Goal: Participate in discussion: Engage in conversation with other users on a specific topic

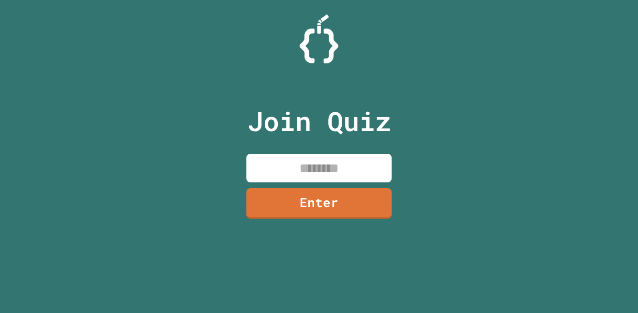
click at [358, 170] on input at bounding box center [318, 168] width 145 height 29
type input "********"
click at [358, 201] on link "Enter" at bounding box center [318, 203] width 145 height 30
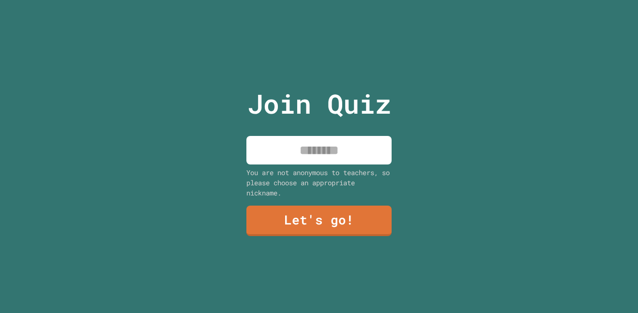
click at [358, 149] on input at bounding box center [318, 150] width 145 height 29
type input "****"
click at [301, 234] on link "Let's go!" at bounding box center [318, 221] width 145 height 30
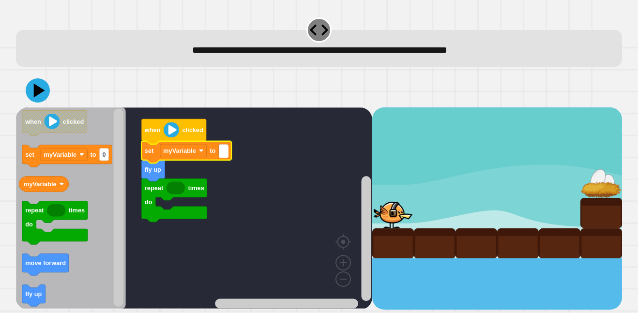
type input "*"
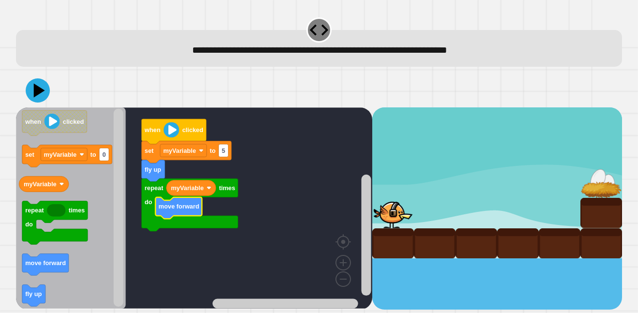
click at [40, 96] on icon at bounding box center [38, 90] width 24 height 24
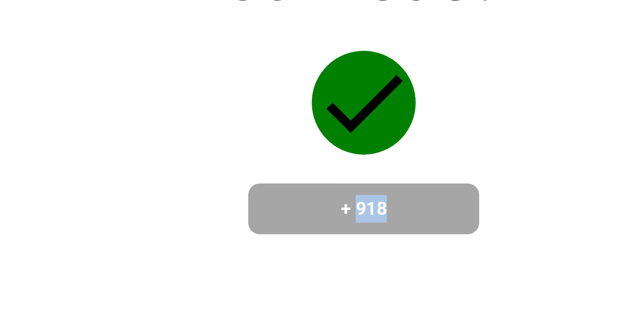
click at [343, 235] on div "Correct! + 918" at bounding box center [319, 156] width 574 height 282
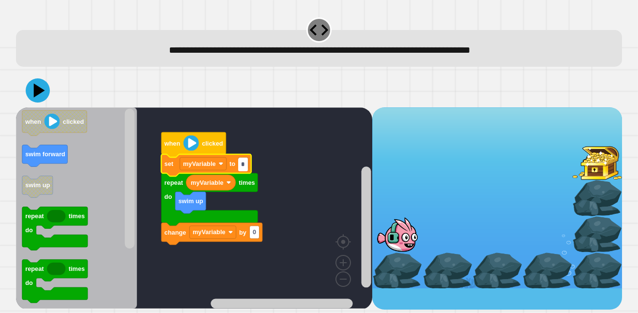
click at [243, 164] on input "*" at bounding box center [243, 164] width 10 height 13
type input "*"
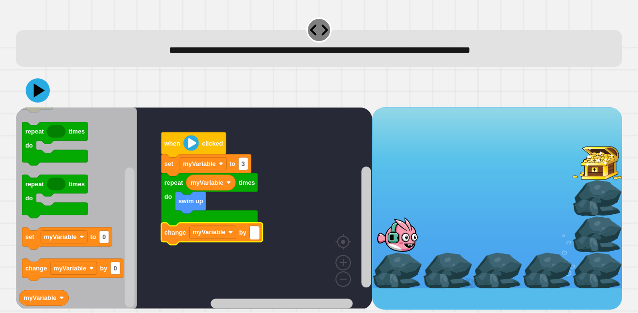
type input "*"
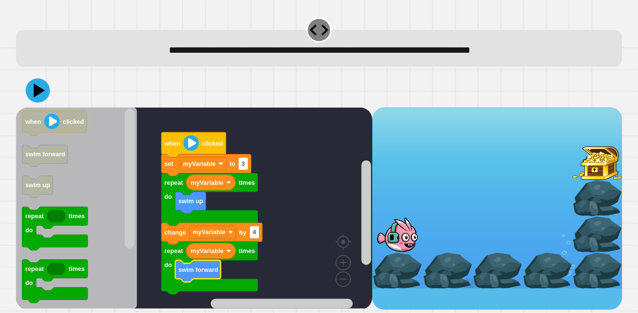
click at [41, 89] on icon at bounding box center [38, 90] width 24 height 24
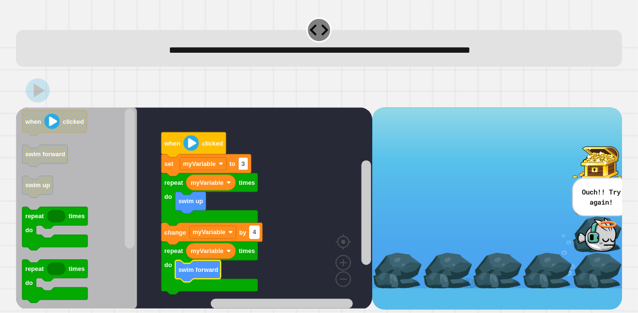
click at [255, 232] on text "4" at bounding box center [255, 231] width 4 height 7
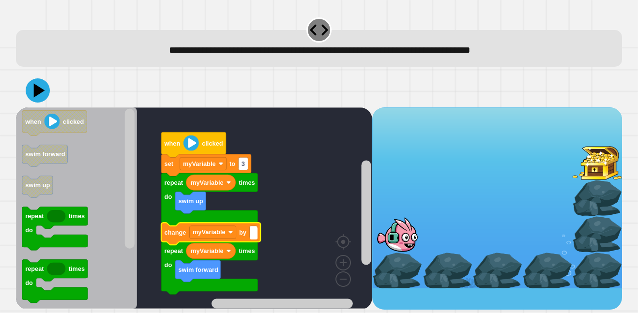
type input "*"
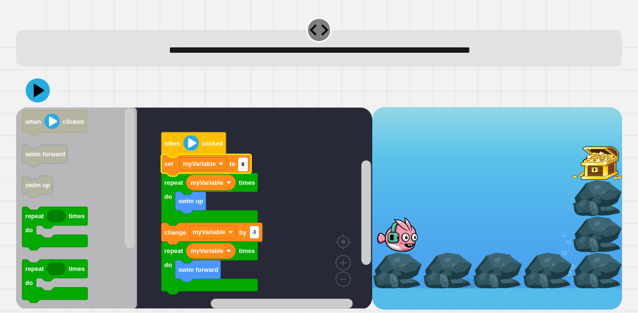
click at [40, 90] on icon at bounding box center [39, 90] width 11 height 14
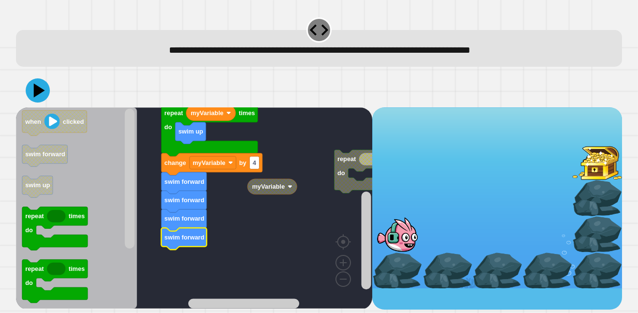
click at [34, 83] on icon at bounding box center [38, 90] width 24 height 24
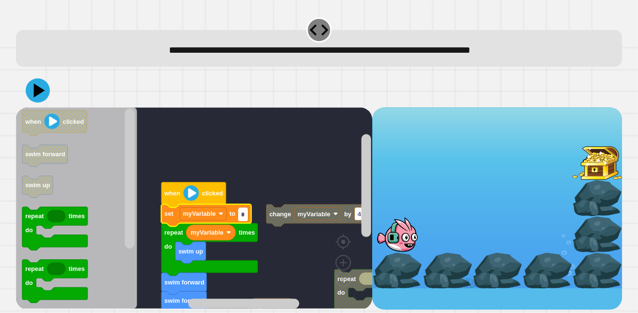
type input "*"
click at [38, 91] on icon at bounding box center [39, 90] width 11 height 14
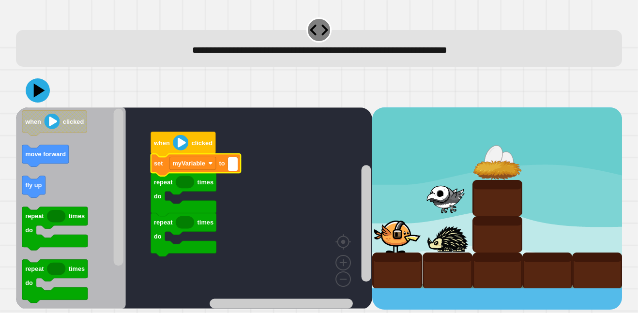
type input "*"
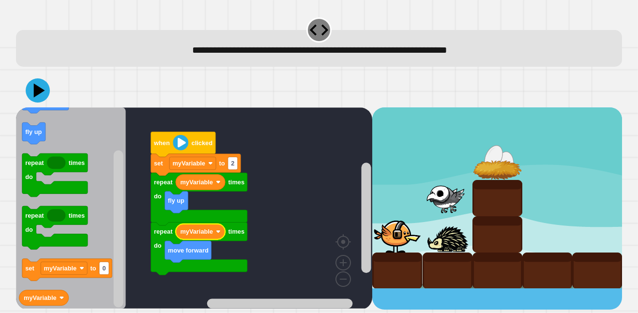
click at [31, 93] on icon at bounding box center [38, 90] width 24 height 24
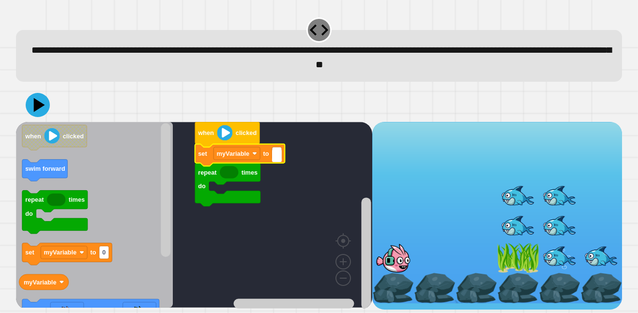
type input "*"
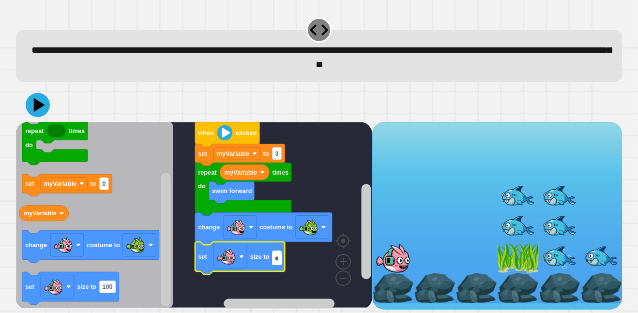
type input "*"
click at [45, 106] on icon at bounding box center [38, 105] width 24 height 24
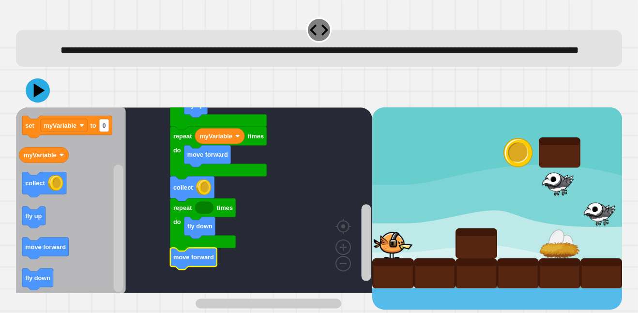
click at [38, 103] on icon at bounding box center [38, 90] width 24 height 24
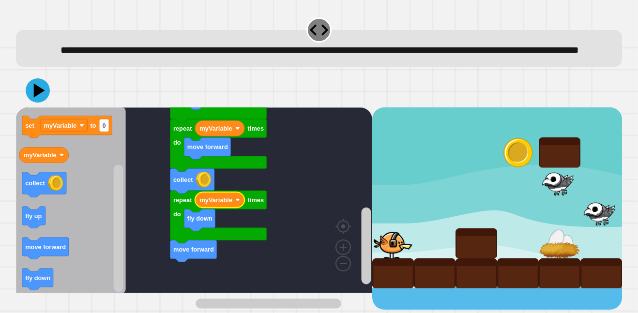
click at [43, 103] on icon at bounding box center [38, 90] width 24 height 24
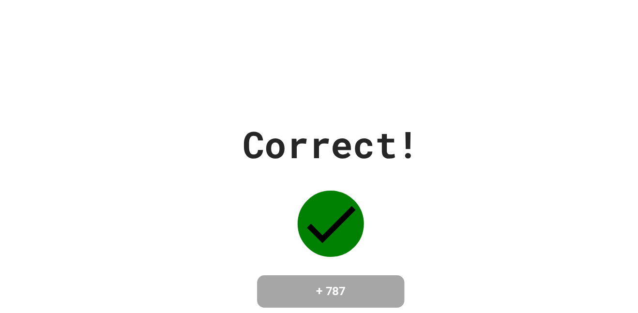
click at [213, 202] on div "Correct! + 787" at bounding box center [319, 156] width 574 height 125
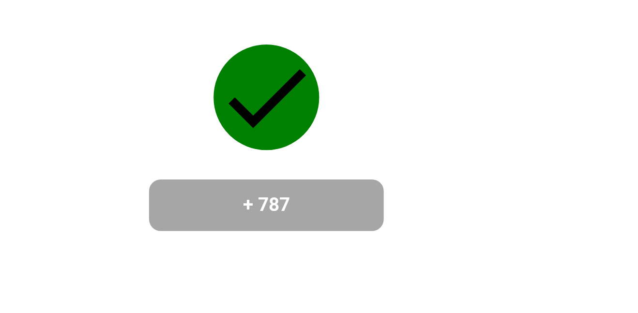
click at [279, 240] on div "Correct! + 787" at bounding box center [319, 156] width 574 height 282
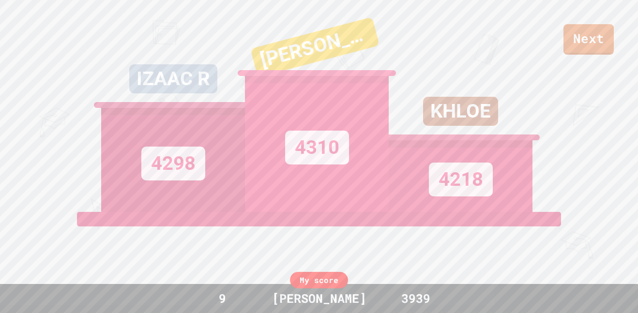
click at [320, 255] on div "View leaderboard" at bounding box center [319, 255] width 164 height 87
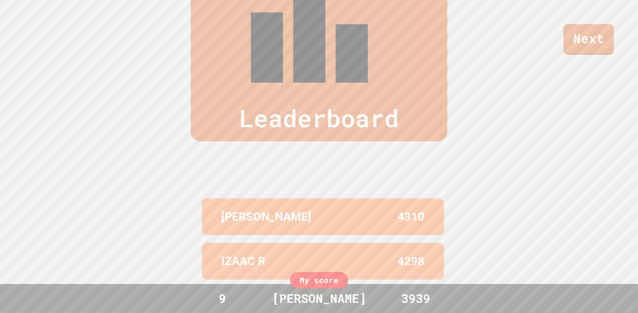
scroll to position [399, 0]
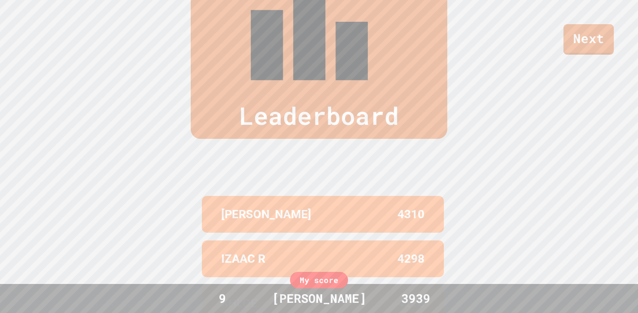
click at [587, 52] on link "Next" at bounding box center [588, 39] width 50 height 30
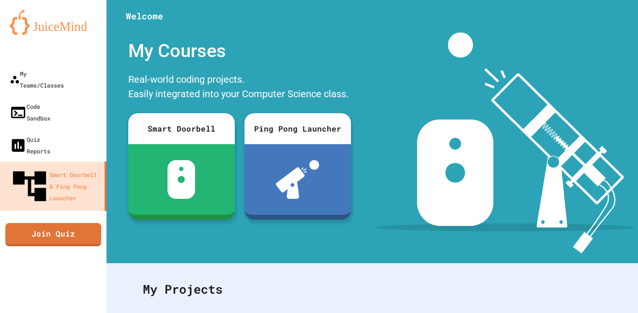
click at [86, 223] on link "Join Quiz" at bounding box center [53, 234] width 96 height 23
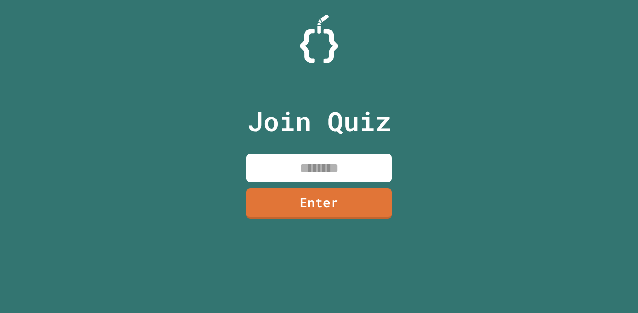
click at [333, 173] on input at bounding box center [318, 168] width 145 height 29
type input "********"
click at [364, 202] on link "Enter" at bounding box center [318, 203] width 145 height 30
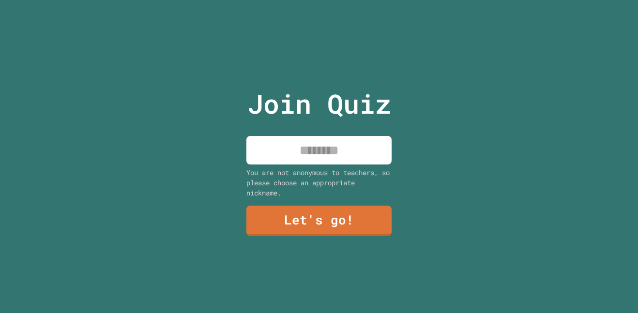
click at [357, 148] on input at bounding box center [318, 150] width 145 height 29
type input "****"
click at [357, 213] on link "Let's go!" at bounding box center [318, 221] width 145 height 30
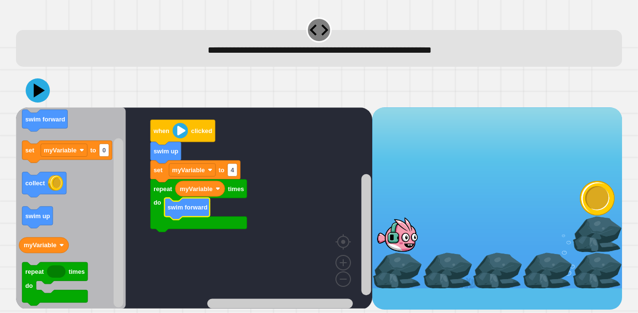
click at [40, 99] on icon at bounding box center [38, 90] width 24 height 24
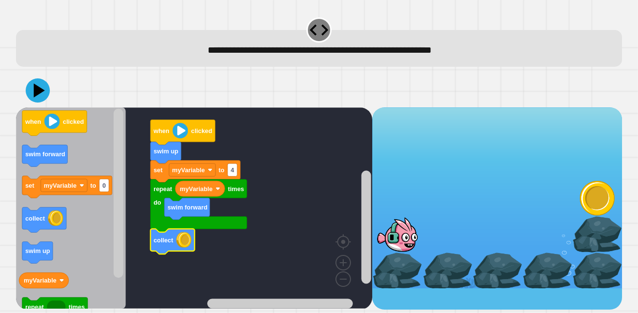
click at [44, 92] on icon at bounding box center [38, 90] width 24 height 24
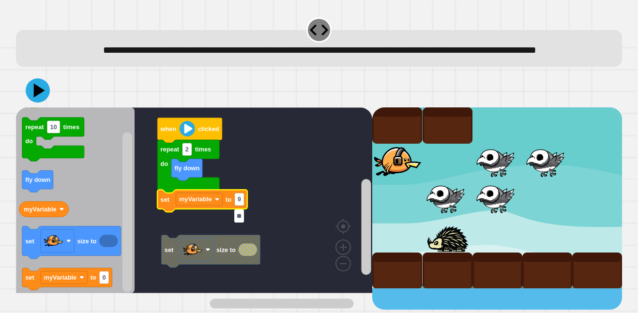
type input "***"
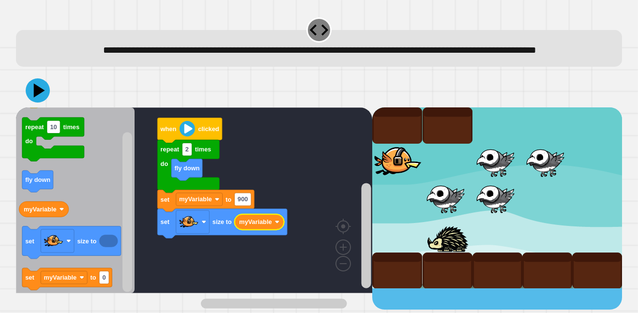
click at [38, 103] on icon at bounding box center [38, 90] width 24 height 24
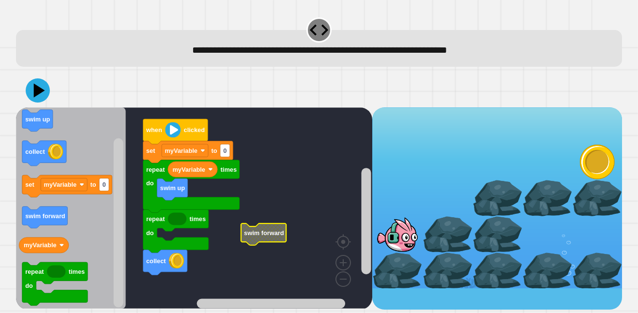
click at [225, 160] on icon "Blockly Workspace" at bounding box center [188, 152] width 90 height 22
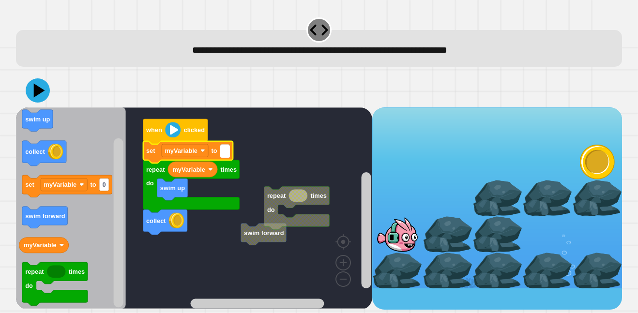
type input "*"
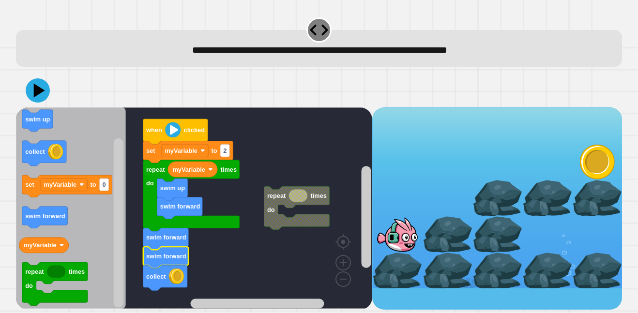
click at [36, 93] on icon at bounding box center [39, 90] width 11 height 14
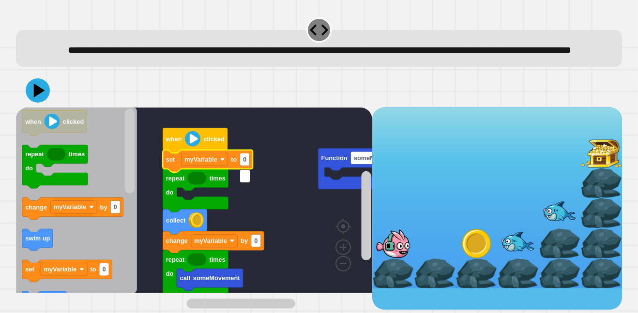
type input "*"
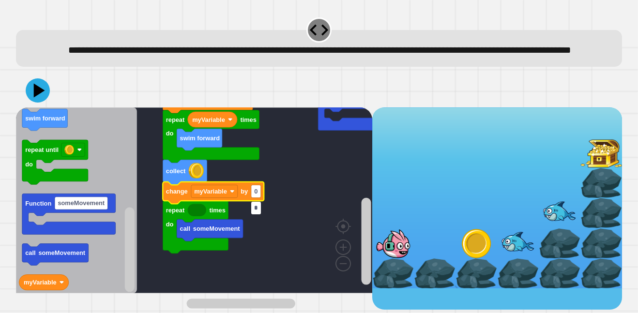
type input "*"
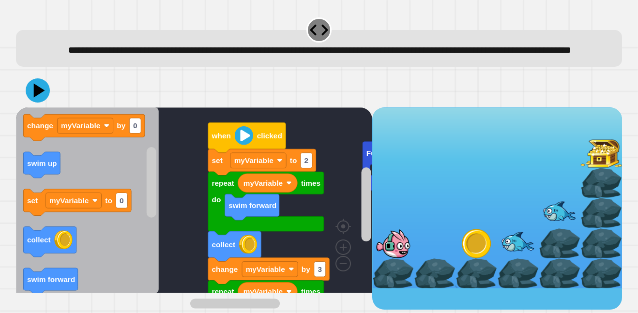
click at [344, 271] on image "Blockly Workspace" at bounding box center [327, 241] width 46 height 60
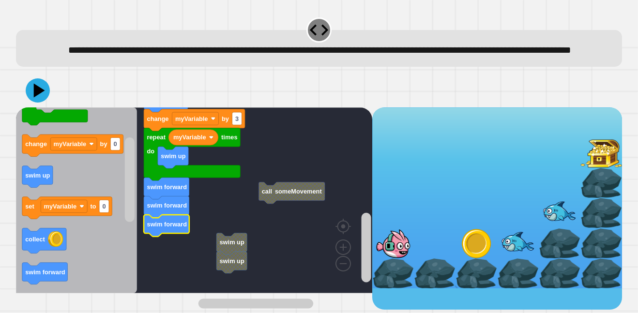
click at [39, 103] on icon at bounding box center [38, 90] width 24 height 24
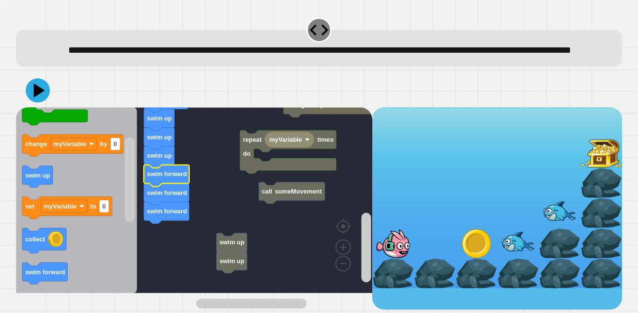
click at [36, 97] on icon at bounding box center [39, 90] width 11 height 14
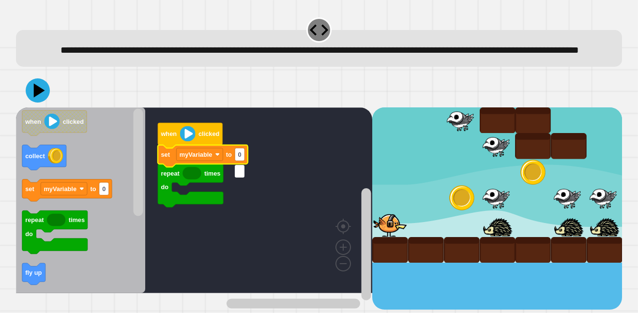
type input "*"
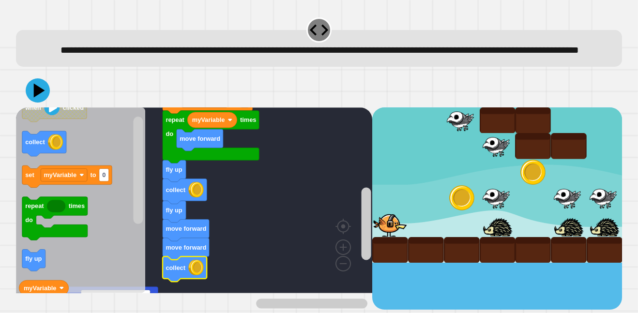
click at [34, 103] on icon at bounding box center [38, 90] width 24 height 24
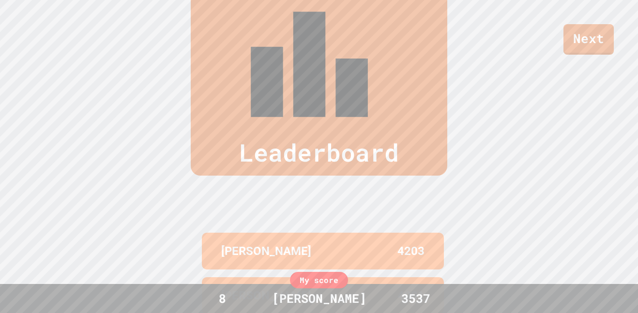
scroll to position [399, 0]
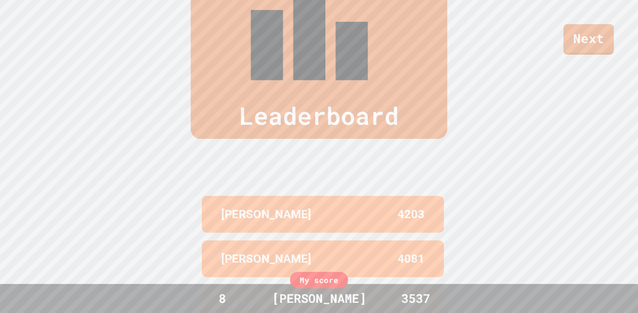
click at [592, 33] on link "Next" at bounding box center [588, 39] width 50 height 30
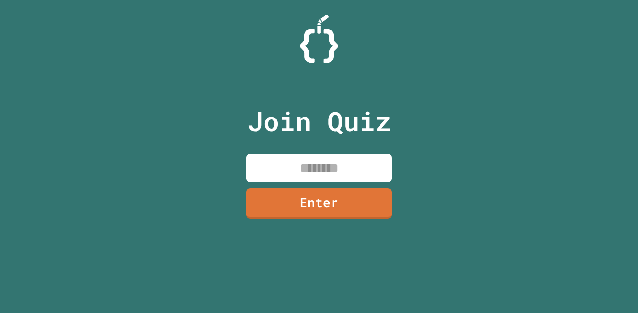
click at [352, 162] on input at bounding box center [318, 168] width 145 height 29
paste input
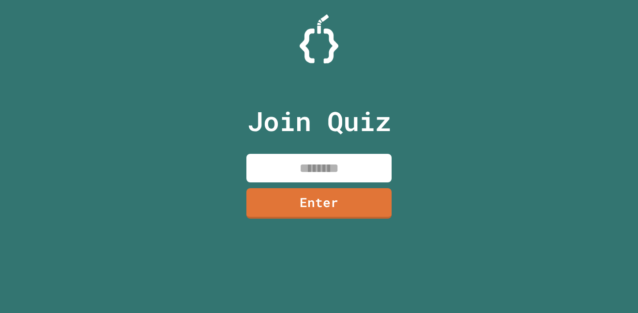
paste input
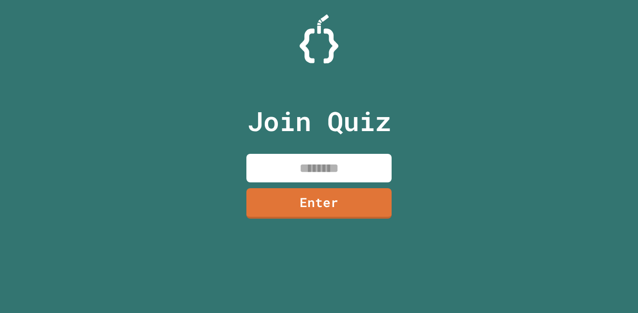
paste input
type input "********"
click at [350, 198] on link "Enter" at bounding box center [318, 203] width 145 height 30
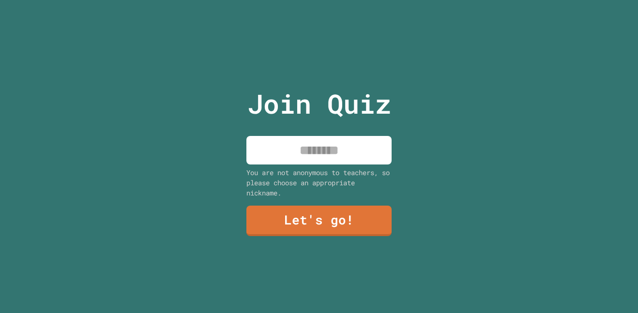
click at [329, 153] on input at bounding box center [318, 150] width 145 height 29
type input "*******"
click at [353, 211] on link "Let's go!" at bounding box center [318, 221] width 145 height 30
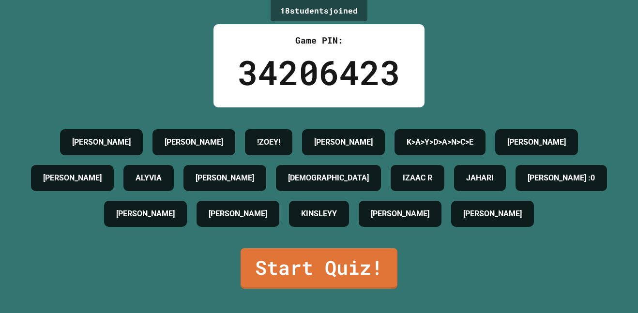
click at [365, 289] on link "Start Quiz!" at bounding box center [318, 268] width 157 height 41
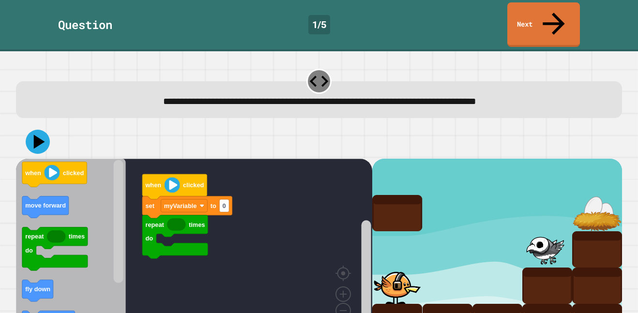
scroll to position [8, 0]
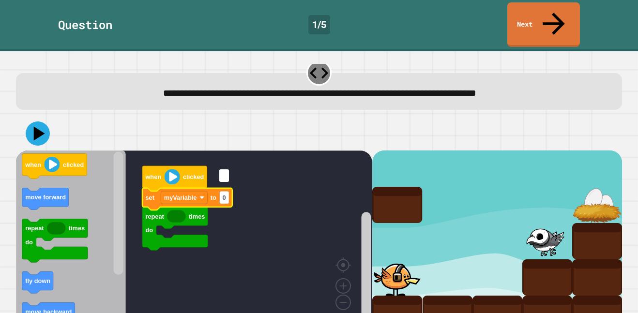
type input "*"
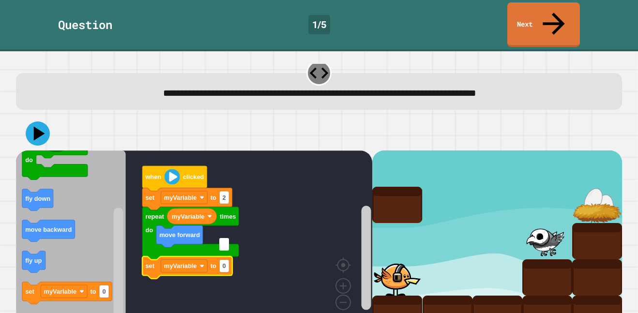
type input "*"
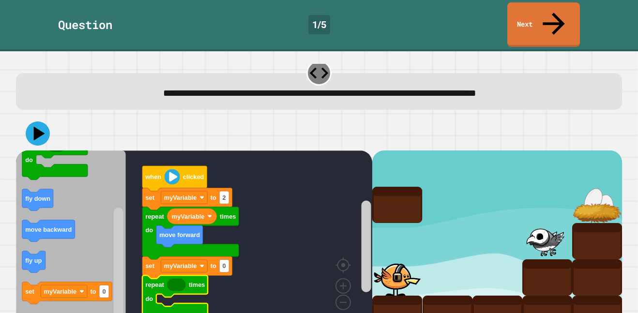
click at [173, 278] on icon "Blockly Workspace" at bounding box center [176, 284] width 18 height 13
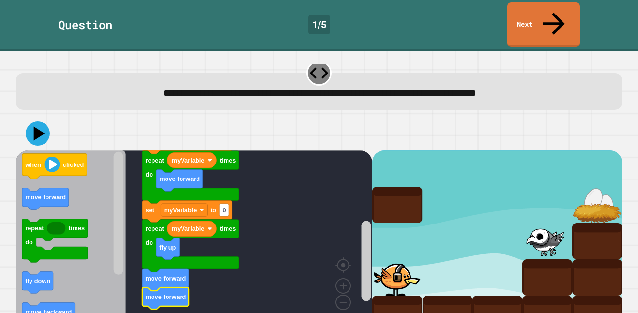
click at [42, 121] on icon at bounding box center [38, 133] width 24 height 24
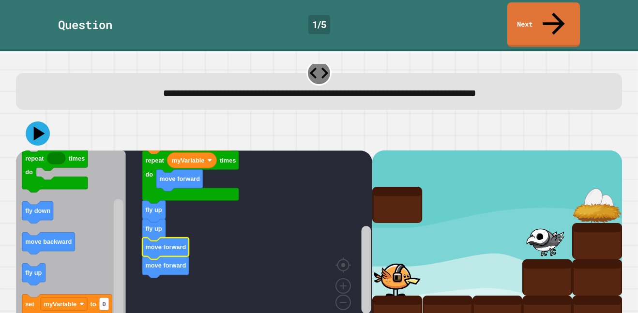
click at [43, 121] on icon at bounding box center [38, 133] width 24 height 24
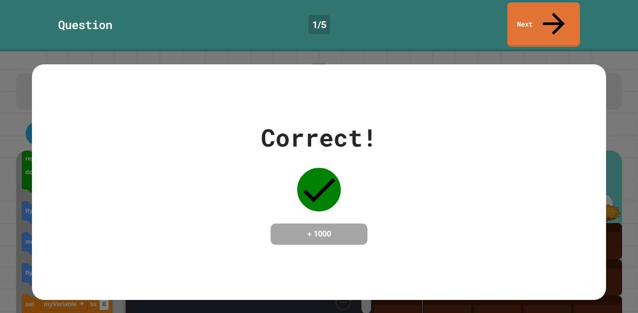
click at [545, 4] on link "Next" at bounding box center [543, 24] width 73 height 45
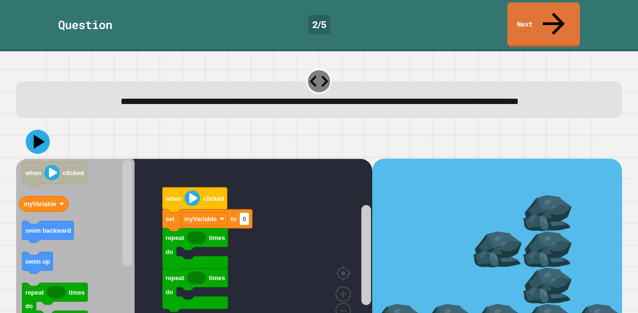
scroll to position [24, 0]
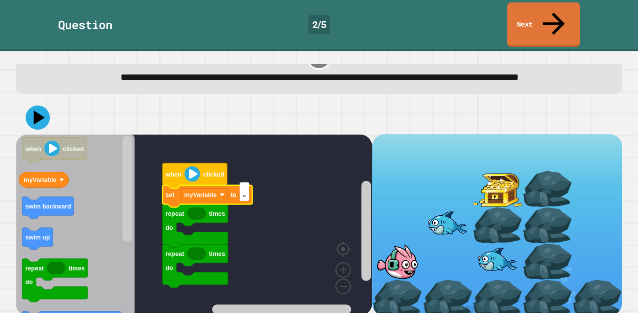
type input "*"
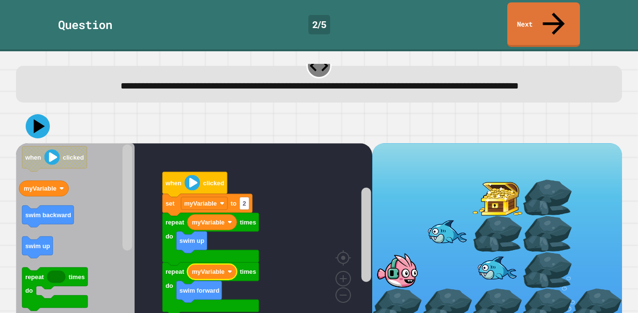
scroll to position [12, 0]
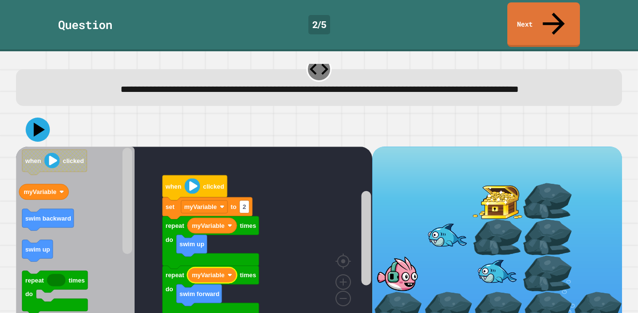
click at [34, 133] on icon at bounding box center [38, 130] width 24 height 24
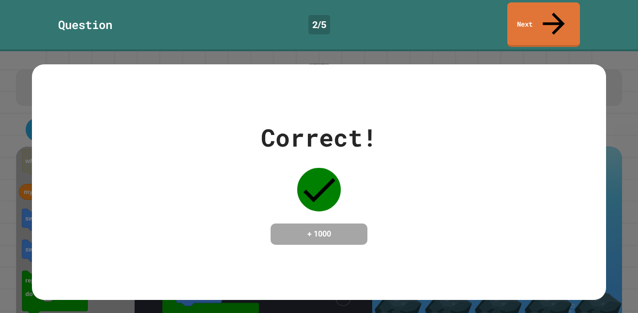
click at [562, 11] on link "Next" at bounding box center [543, 24] width 73 height 45
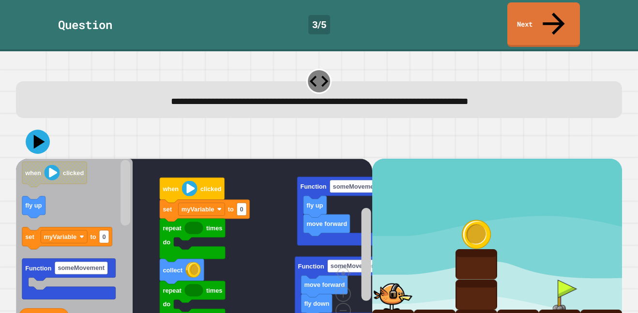
scroll to position [8, 0]
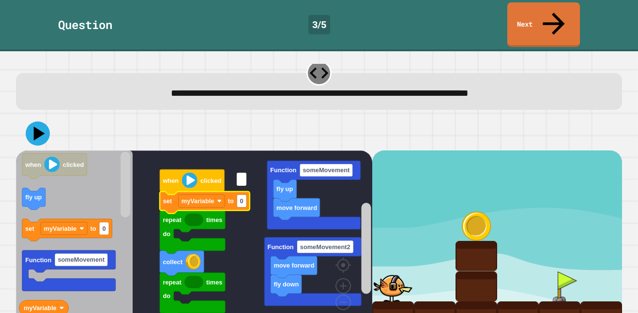
type input "*"
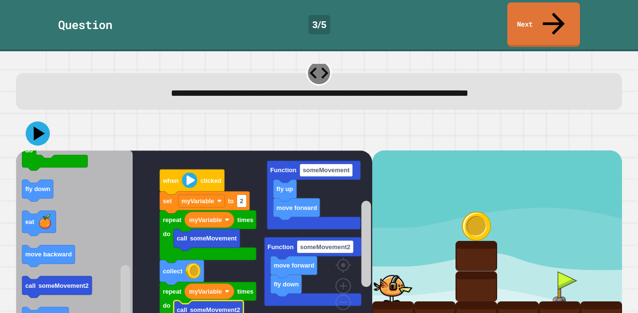
click at [37, 126] on icon at bounding box center [39, 133] width 11 height 14
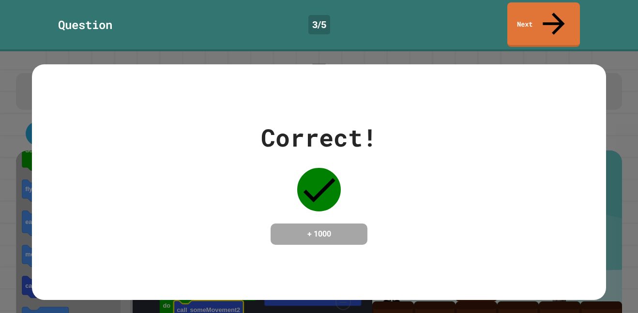
click at [549, 17] on icon at bounding box center [553, 23] width 33 height 33
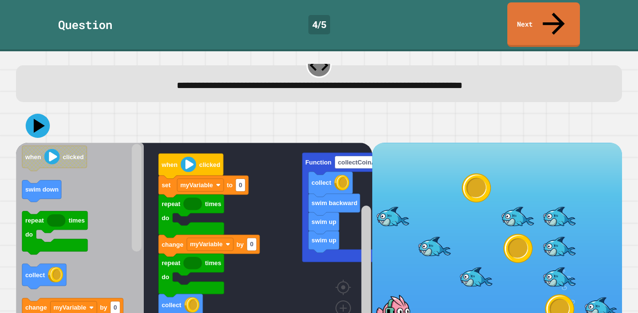
scroll to position [39, 0]
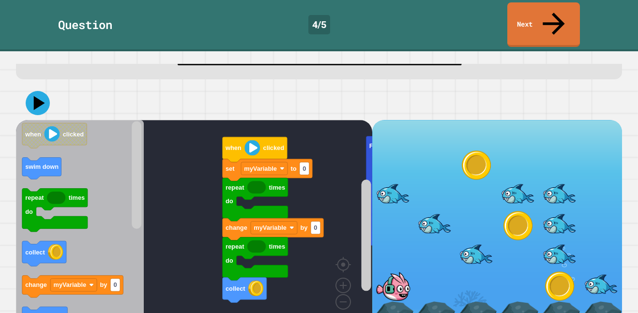
click at [337, 281] on image "Blockly Workspace" at bounding box center [327, 280] width 46 height 60
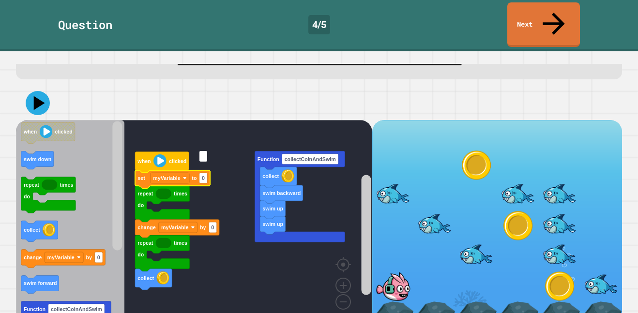
type input "*"
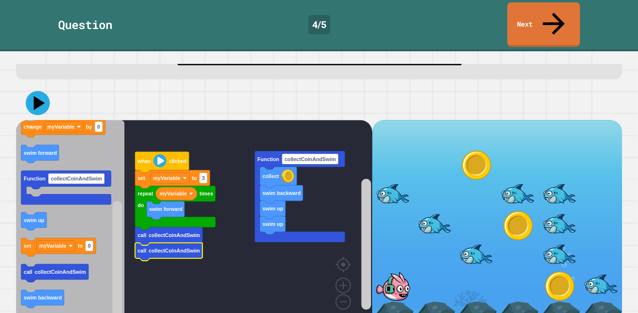
click at [32, 91] on button at bounding box center [38, 103] width 24 height 24
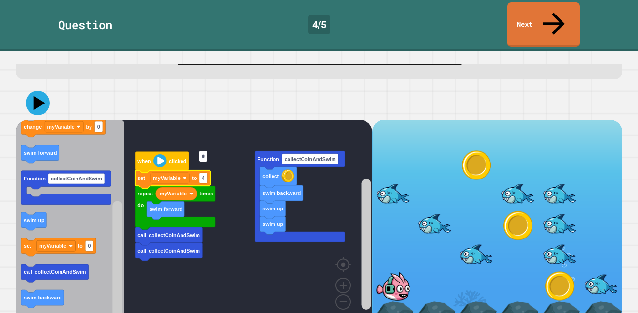
type input "*"
click at [40, 96] on icon at bounding box center [39, 103] width 11 height 14
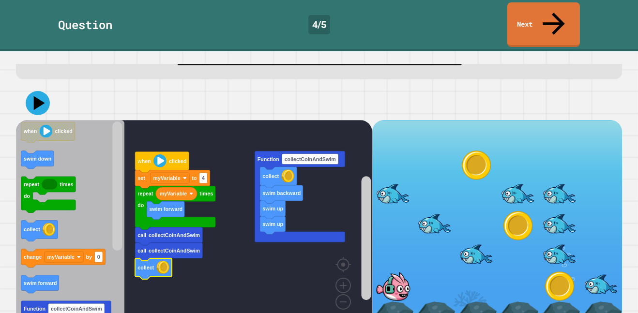
click at [37, 91] on button at bounding box center [38, 103] width 24 height 24
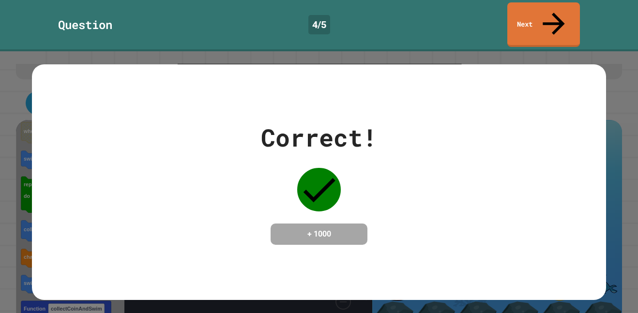
click at [556, 15] on icon at bounding box center [553, 23] width 33 height 33
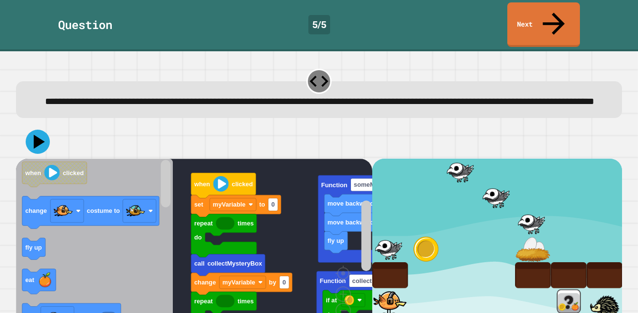
scroll to position [24, 0]
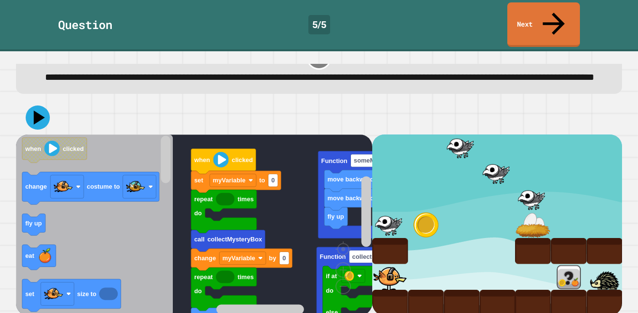
click at [346, 280] on image "Blockly Workspace" at bounding box center [327, 264] width 46 height 60
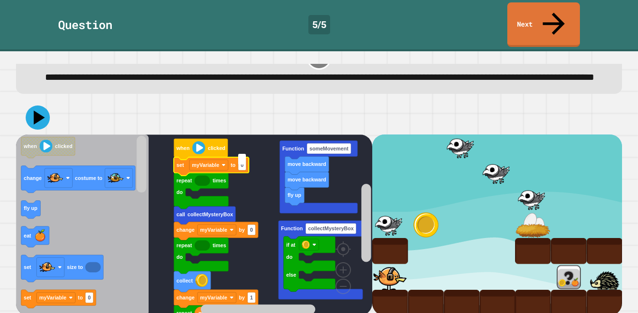
type input "*"
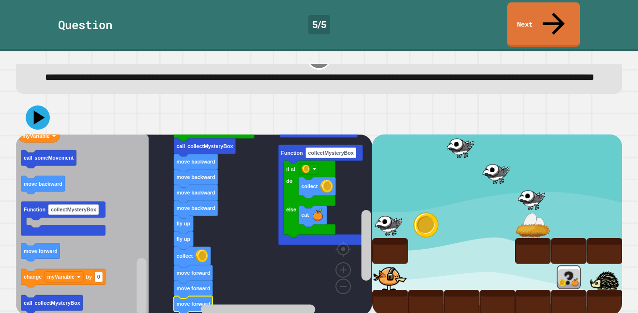
click at [31, 105] on icon at bounding box center [38, 117] width 24 height 24
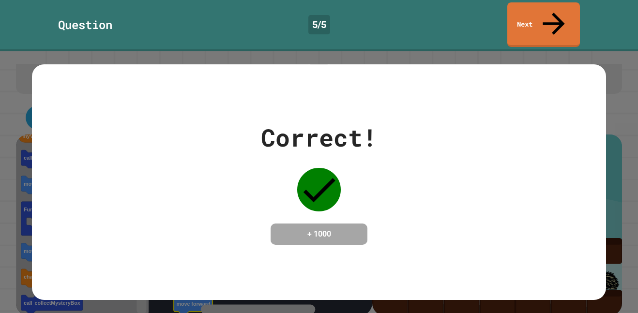
click at [536, 13] on link "Next" at bounding box center [543, 24] width 73 height 45
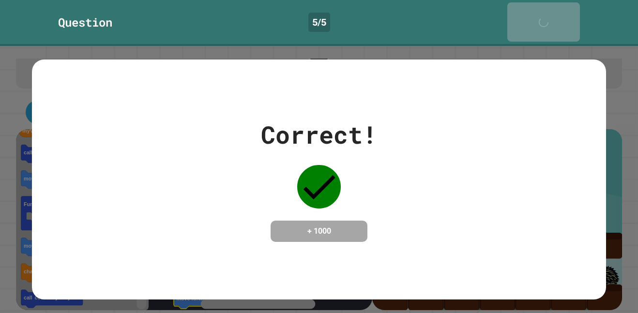
scroll to position [23, 0]
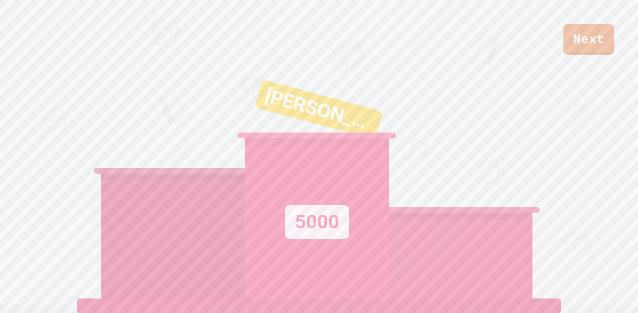
click at [591, 36] on link "Next" at bounding box center [588, 39] width 50 height 30
